Goal: Information Seeking & Learning: Compare options

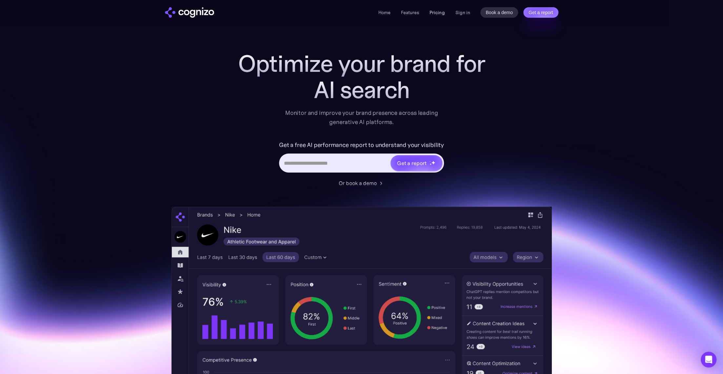
click at [437, 13] on link "Pricing" at bounding box center [437, 13] width 15 height 6
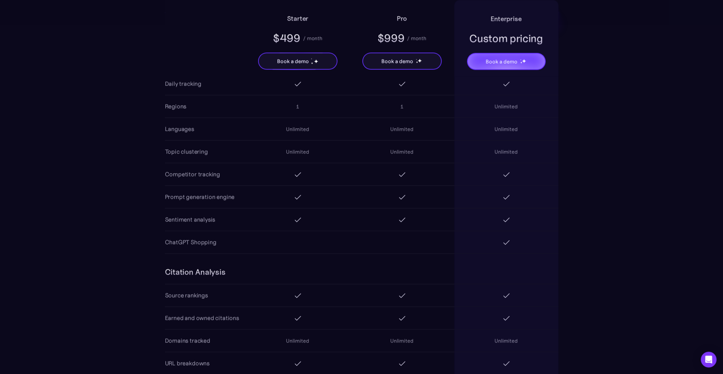
scroll to position [623, 0]
click at [62, 219] on section "Starter $499 / month Book a demo Pro $999 / month Book a demo Enterprise Custom…" at bounding box center [361, 323] width 723 height 992
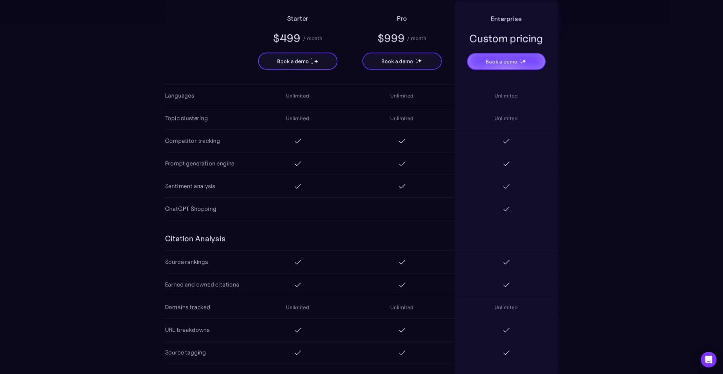
click at [30, 333] on section "Starter $499 / month Book a demo Pro $999 / month Book a demo Enterprise Custom…" at bounding box center [361, 291] width 723 height 992
click at [45, 210] on section "Starter $499 / month Book a demo Pro $999 / month Book a demo Enterprise Custom…" at bounding box center [361, 291] width 723 height 992
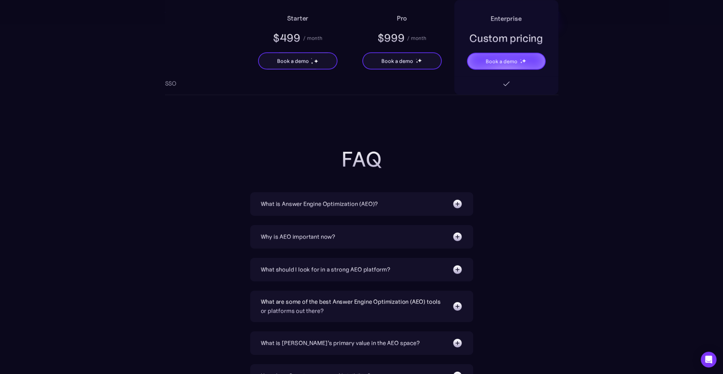
scroll to position [1410, 0]
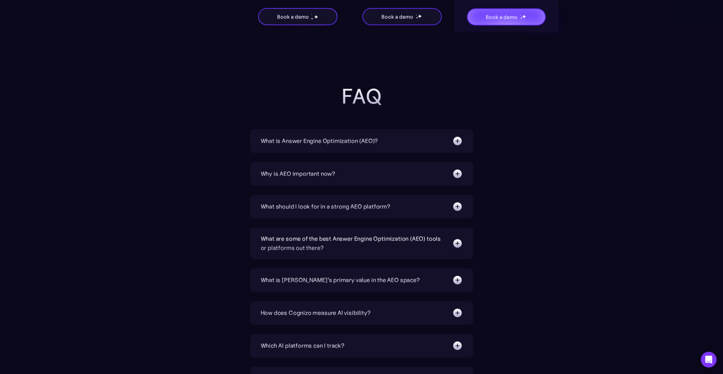
click at [41, 93] on section "FAQ What is Answer Engine Optimization (AEO)? AEO is a digital marketing strate…" at bounding box center [361, 287] width 723 height 404
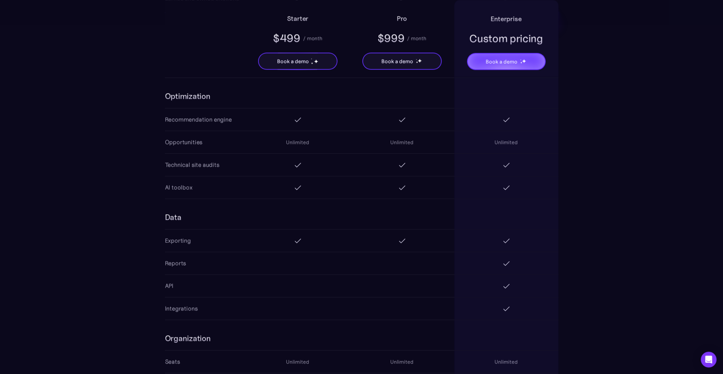
scroll to position [951, 0]
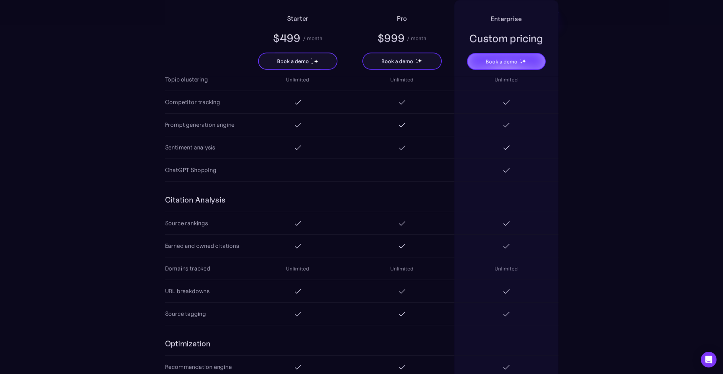
scroll to position [689, 0]
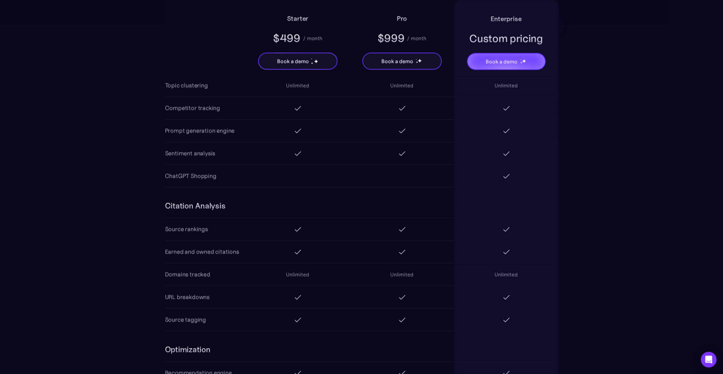
click at [40, 175] on section "Starter $499 / month Book a demo Pro $999 / month Book a demo Enterprise Custom…" at bounding box center [361, 258] width 723 height 992
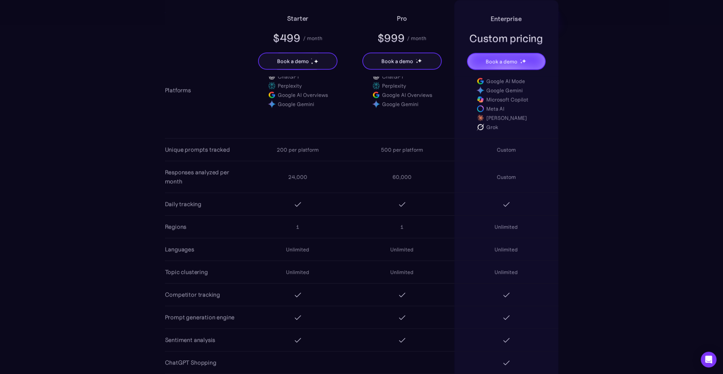
scroll to position [492, 0]
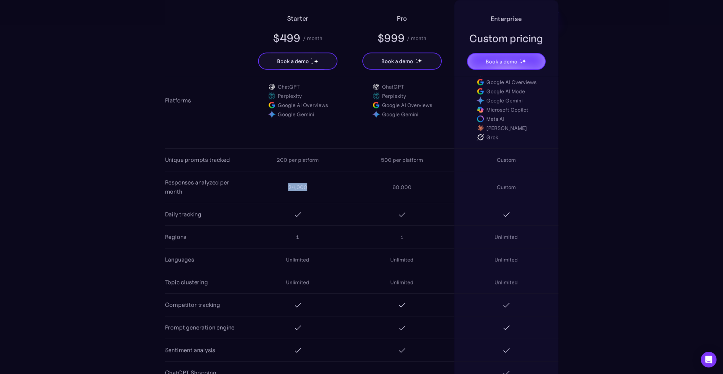
drag, startPoint x: 309, startPoint y: 179, endPoint x: 259, endPoint y: 185, distance: 49.8
click at [259, 185] on div "24,000" at bounding box center [298, 186] width 104 height 21
click at [325, 190] on div "24,000" at bounding box center [298, 186] width 104 height 21
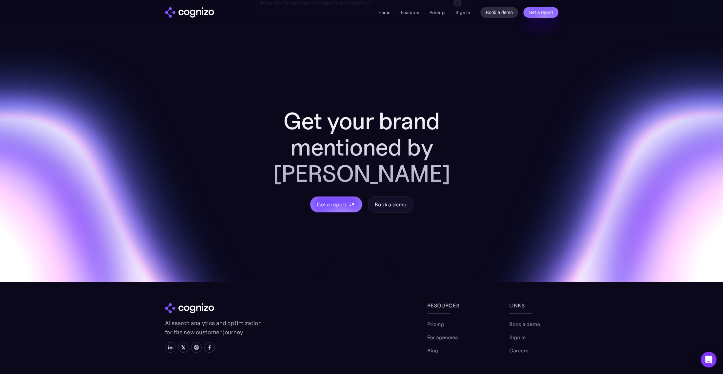
scroll to position [1892, 0]
